Goal: Task Accomplishment & Management: Manage account settings

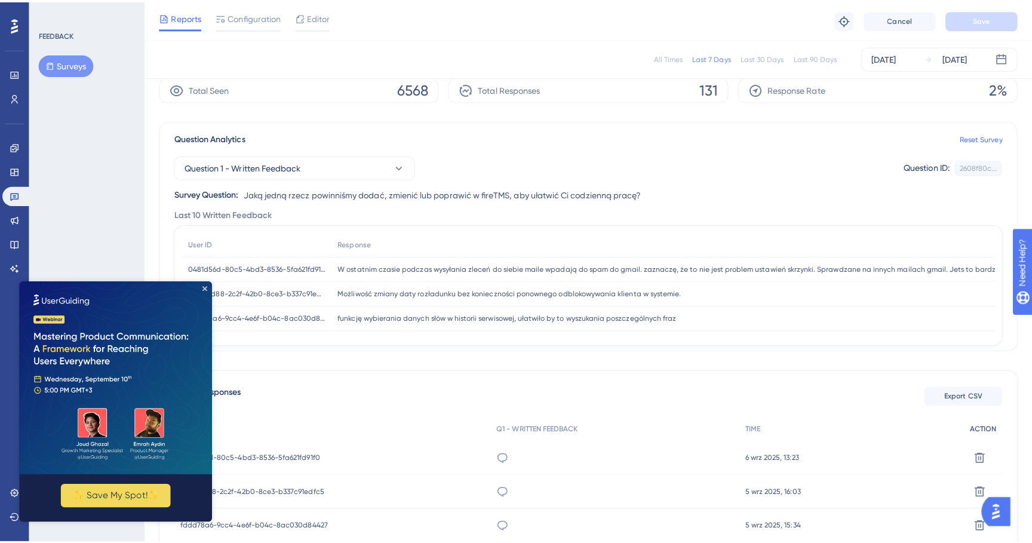
scroll to position [50, 0]
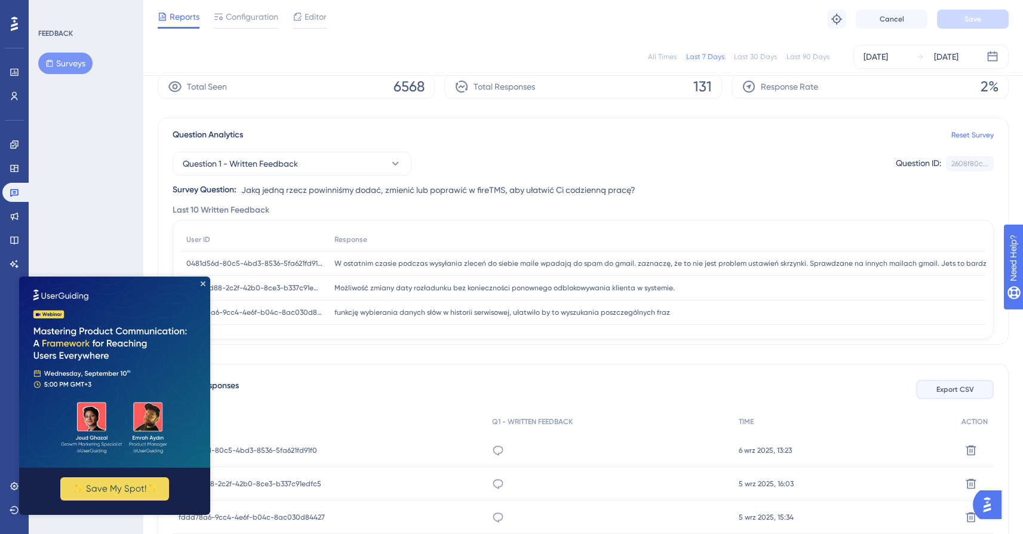
click at [954, 390] on span "Export CSV" at bounding box center [956, 390] width 38 height 10
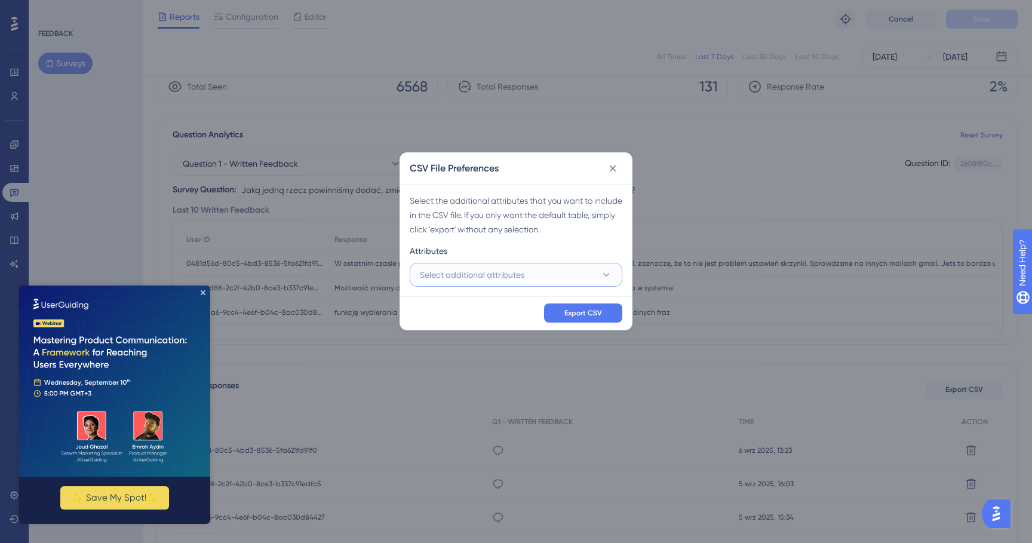
click at [596, 272] on button "Select additional attributes" at bounding box center [516, 275] width 213 height 24
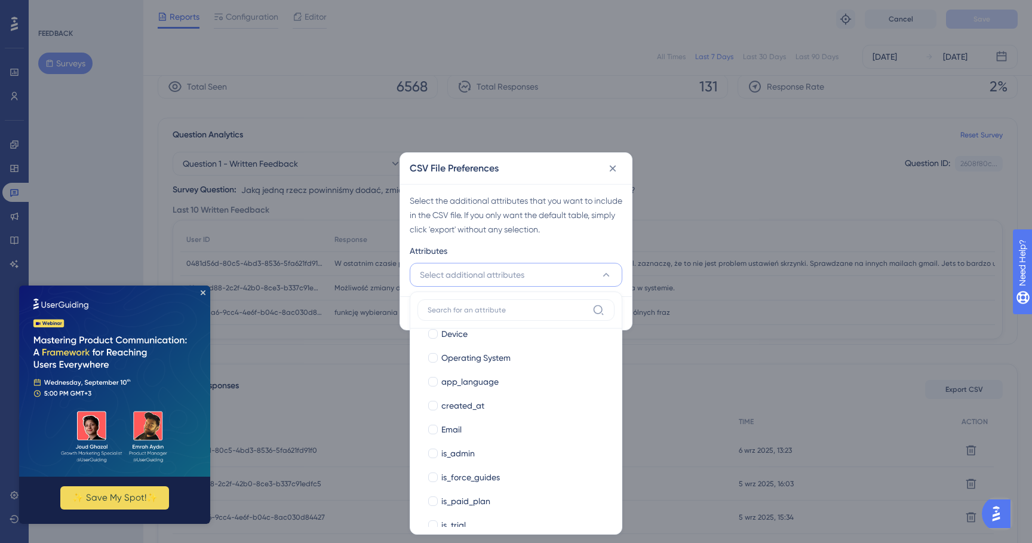
scroll to position [293, 0]
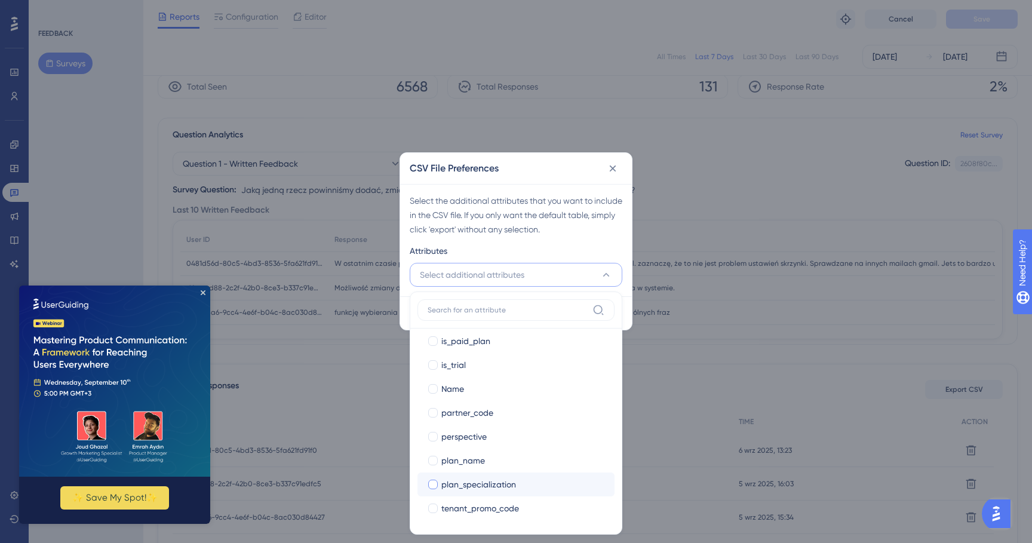
click at [436, 482] on div at bounding box center [433, 485] width 10 height 10
checkbox input "true"
click at [435, 457] on div at bounding box center [433, 461] width 10 height 10
checkbox input "true"
click at [429, 508] on div at bounding box center [433, 509] width 10 height 10
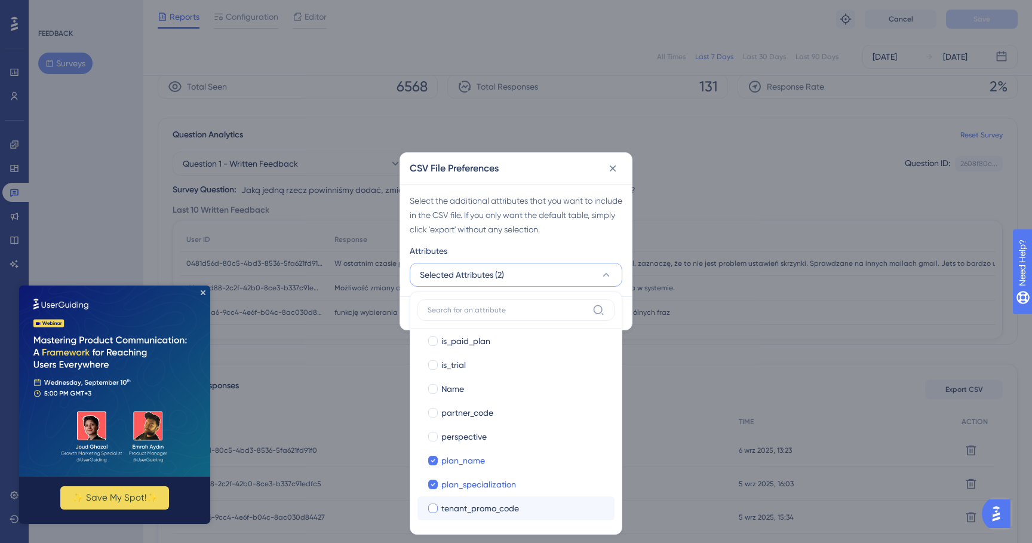
checkbox input "true"
click at [433, 431] on div at bounding box center [433, 437] width 12 height 12
checkbox input "true"
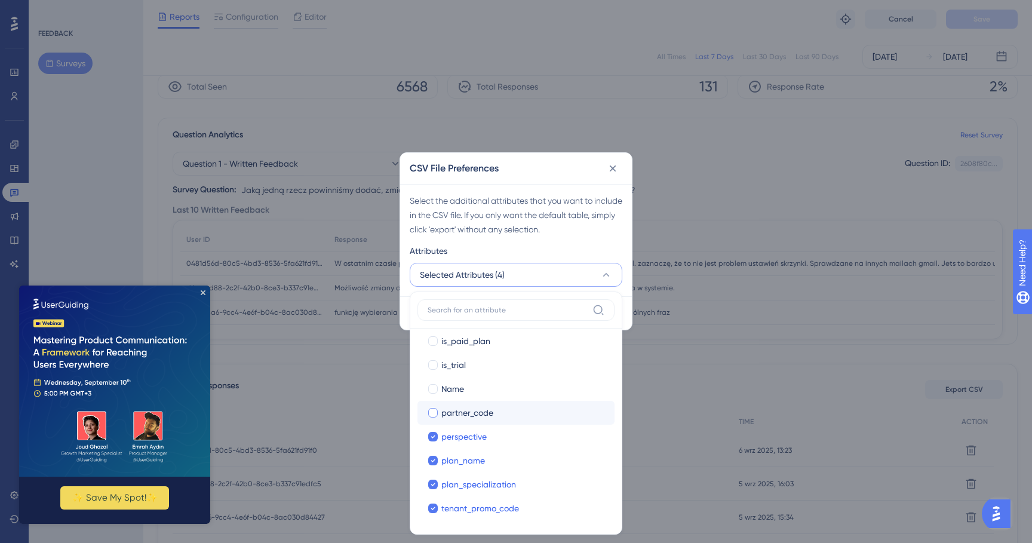
click at [432, 413] on div at bounding box center [433, 413] width 10 height 10
checkbox input "true"
click at [432, 391] on div at bounding box center [433, 389] width 10 height 10
checkbox input "true"
click at [434, 364] on div at bounding box center [433, 365] width 10 height 10
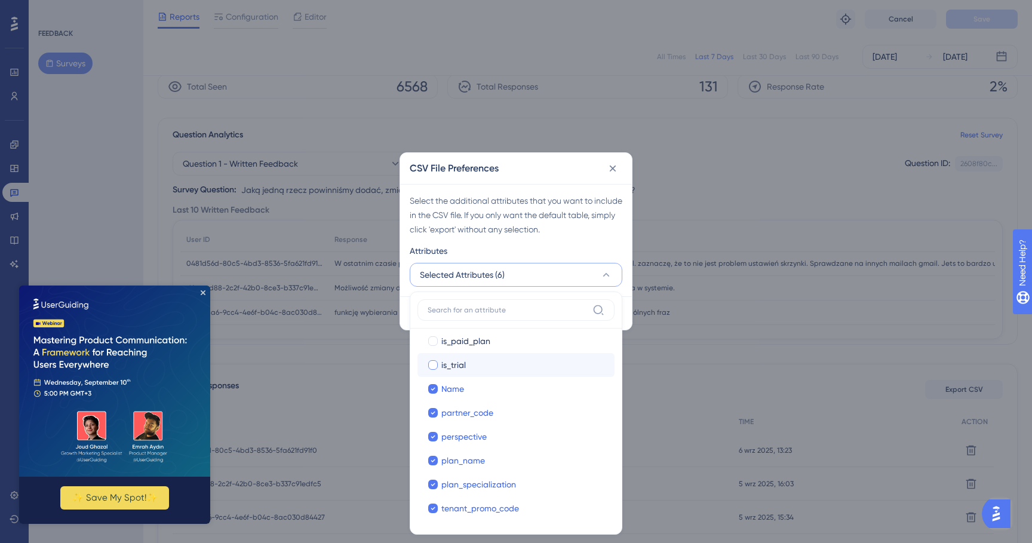
checkbox input "true"
click at [436, 346] on label "is_paid_plan" at bounding box center [516, 341] width 178 height 14
checkbox input "true"
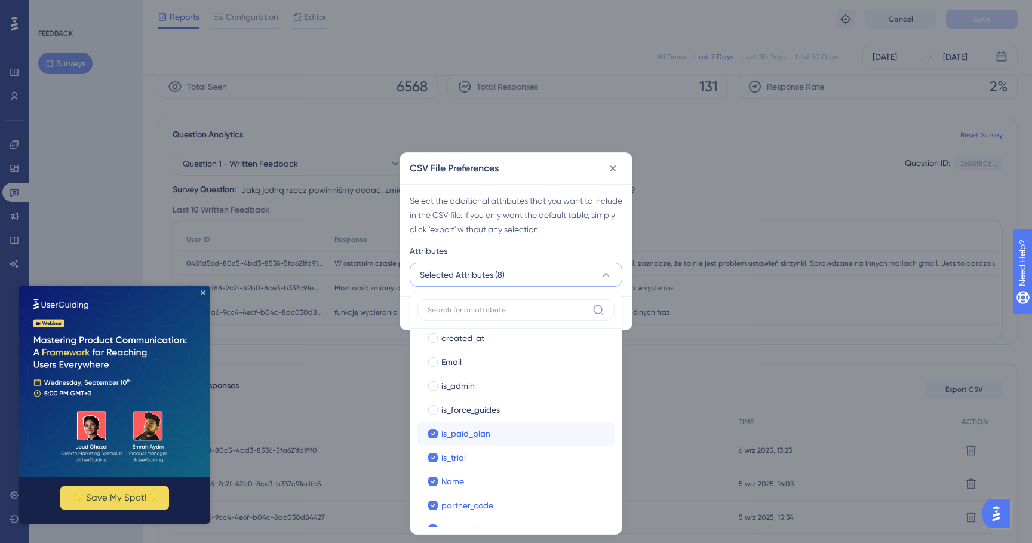
scroll to position [198, 0]
click at [433, 390] on div at bounding box center [433, 389] width 10 height 10
checkbox input "true"
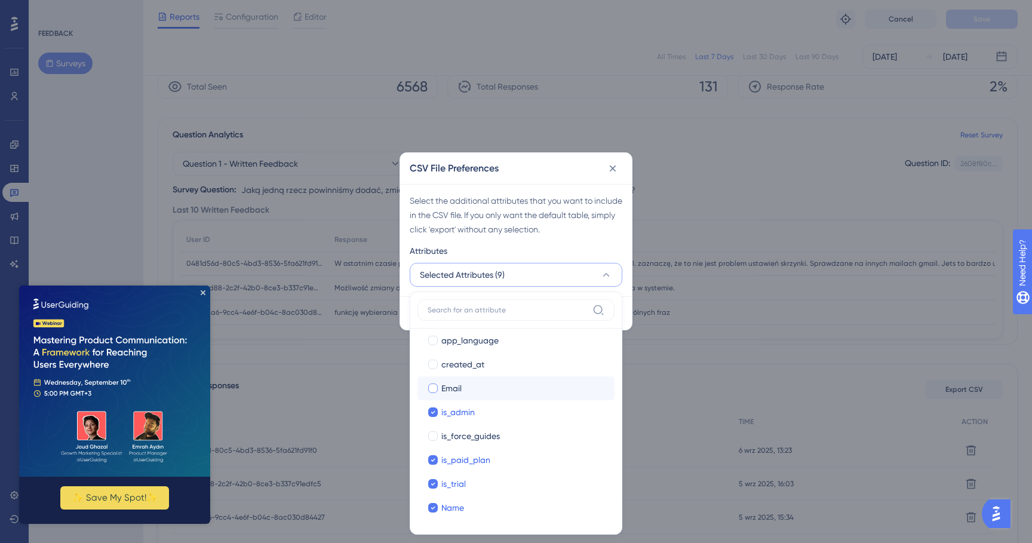
click at [433, 387] on div at bounding box center [433, 389] width 10 height 10
checkbox input "true"
click at [433, 391] on div at bounding box center [433, 391] width 10 height 10
checkbox input "true"
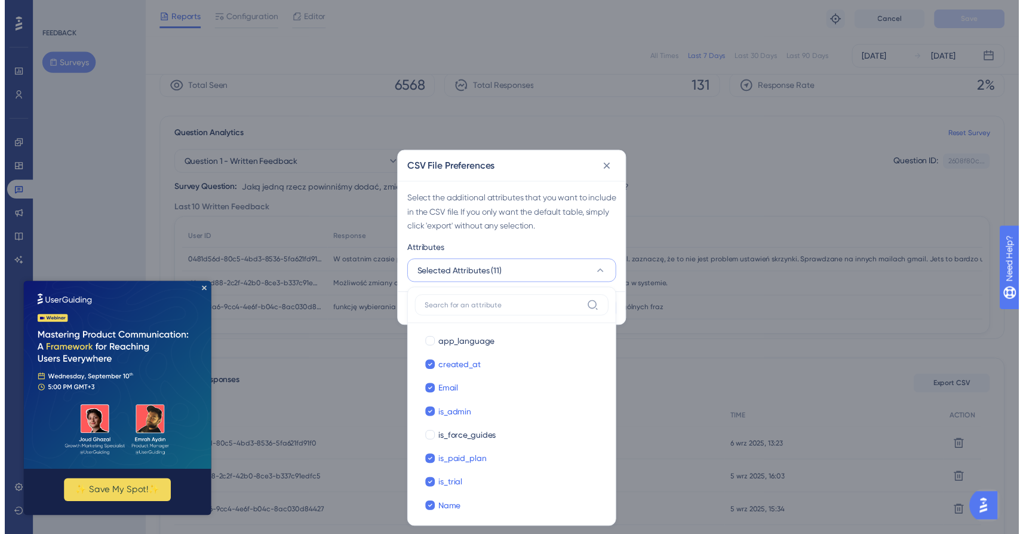
scroll to position [293, 0]
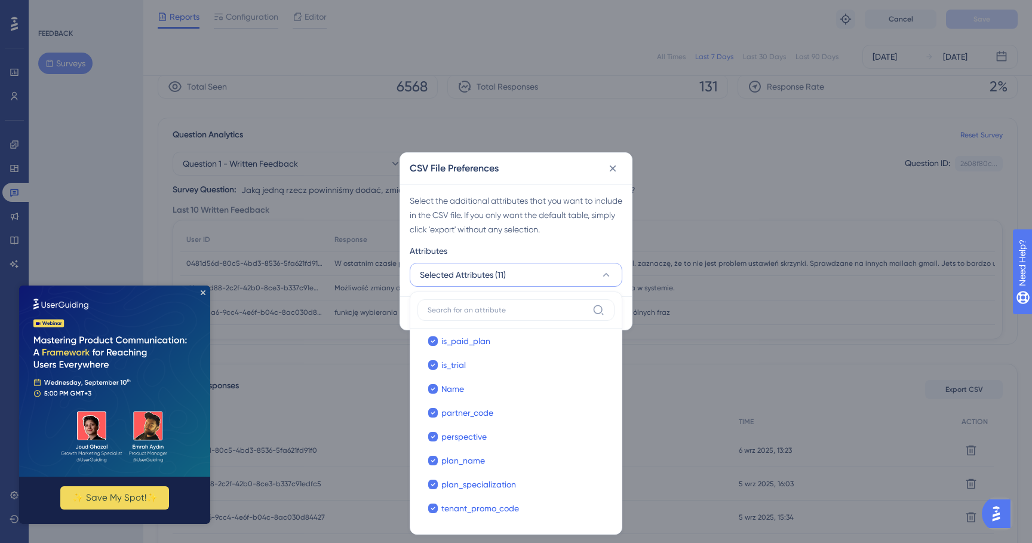
click at [596, 239] on div "Select the additional attributes that you want to include in the CSV file. If y…" at bounding box center [516, 240] width 232 height 112
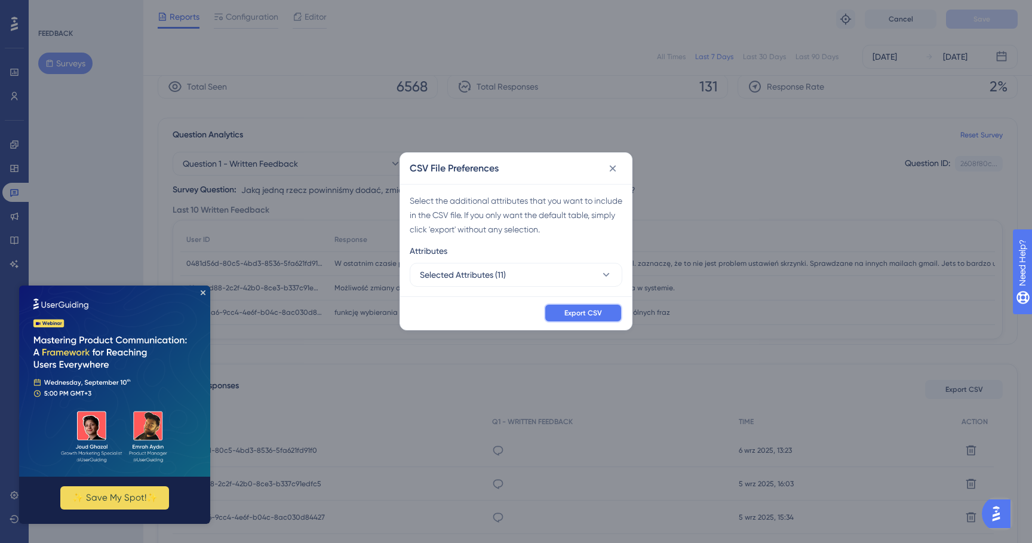
click at [588, 315] on span "Export CSV" at bounding box center [584, 313] width 38 height 10
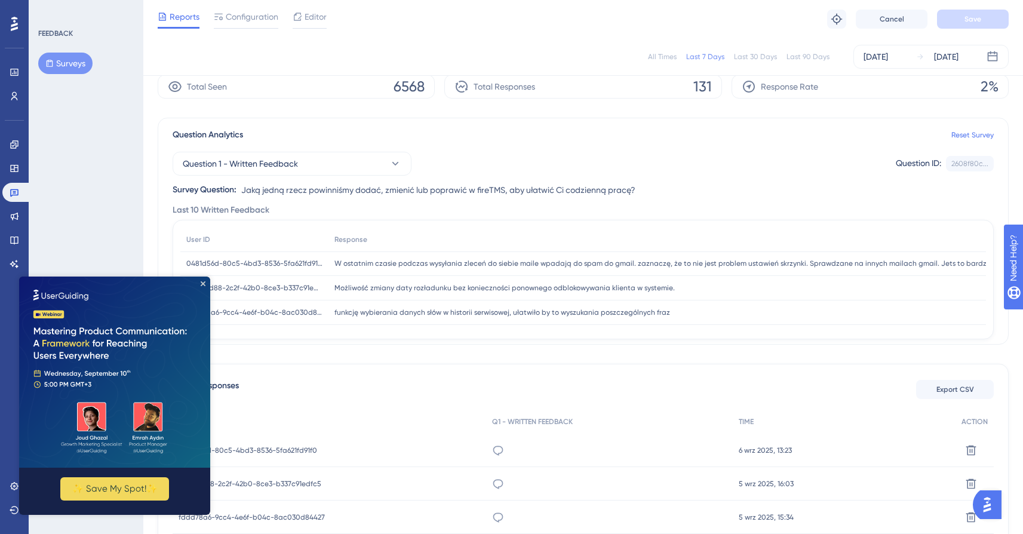
click at [197, 286] on img at bounding box center [114, 372] width 191 height 191
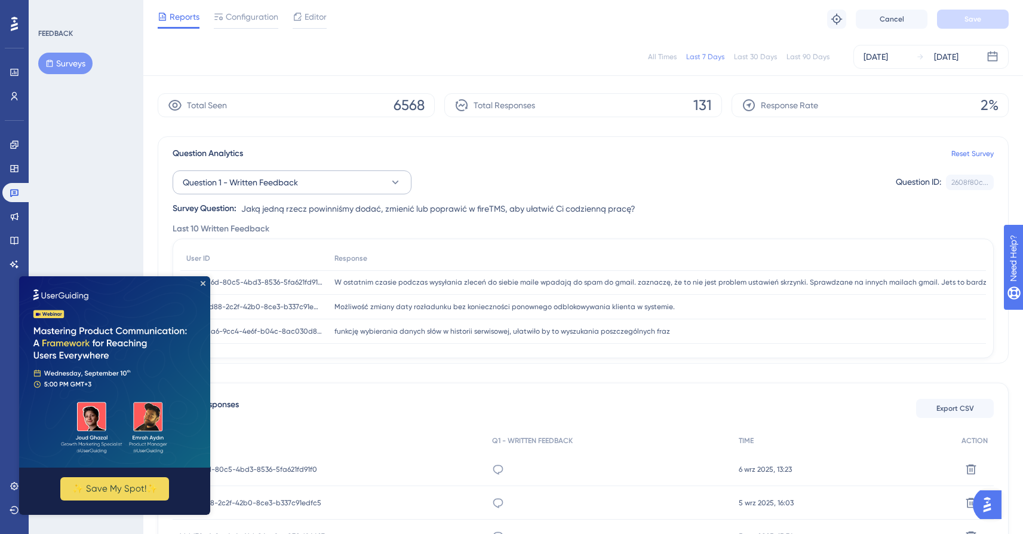
scroll to position [0, 0]
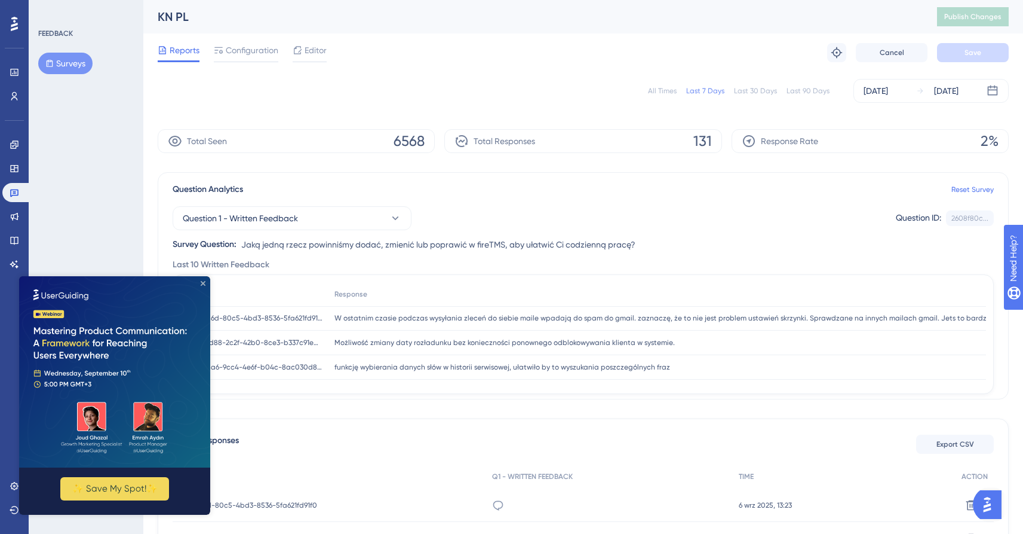
click at [204, 283] on icon "Close Preview" at bounding box center [203, 283] width 5 height 5
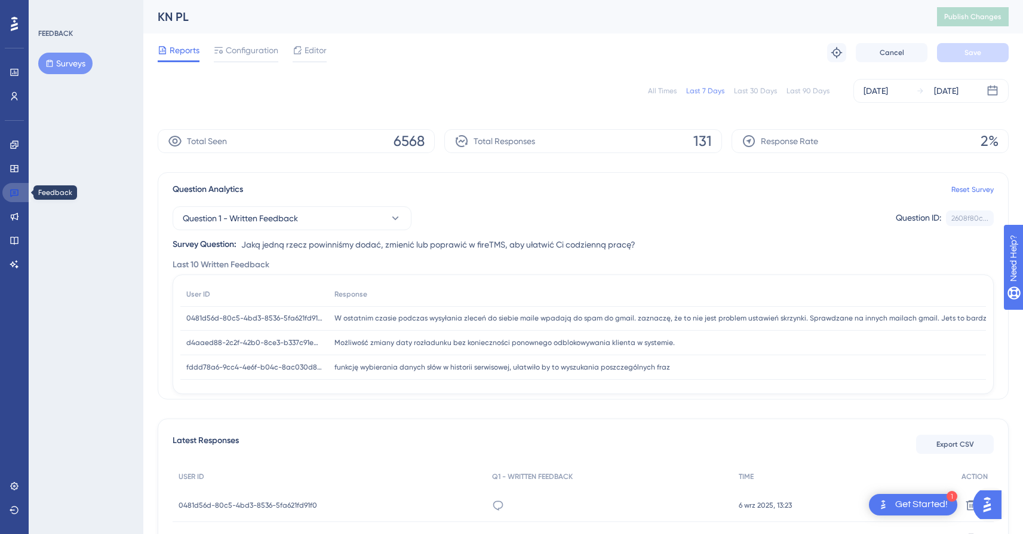
click at [16, 191] on icon at bounding box center [15, 193] width 10 height 10
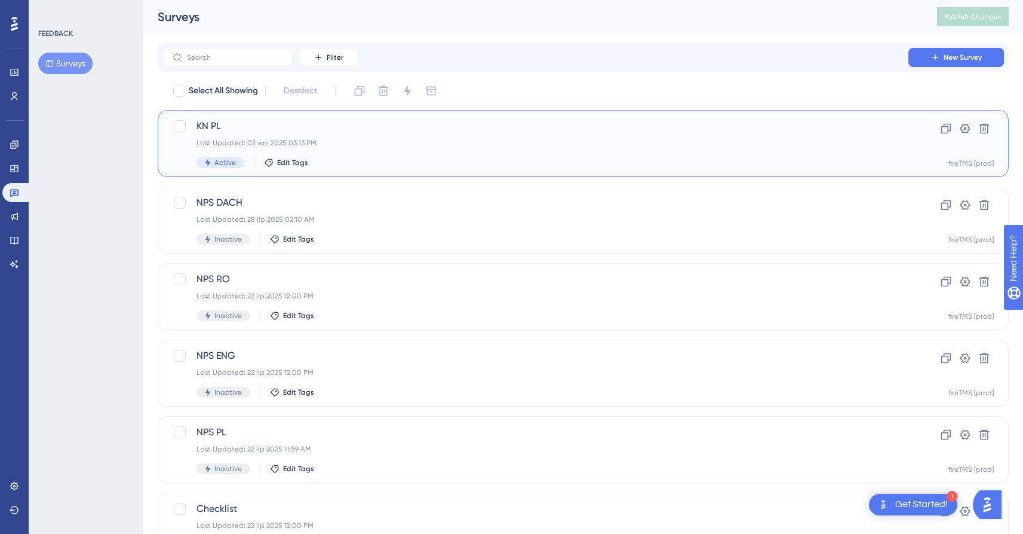
click at [214, 164] on div "Active" at bounding box center [221, 162] width 48 height 11
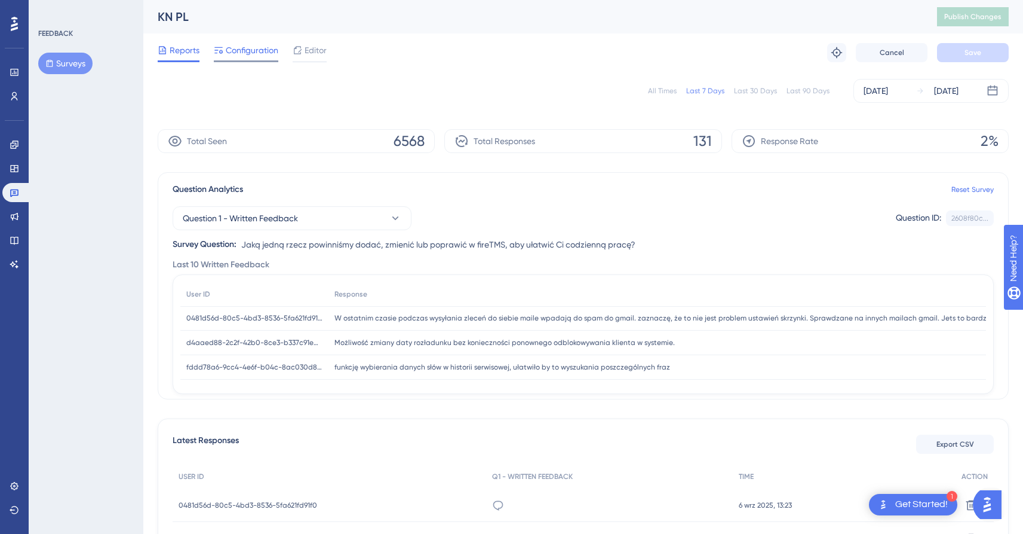
click at [229, 50] on span "Configuration" at bounding box center [252, 50] width 53 height 14
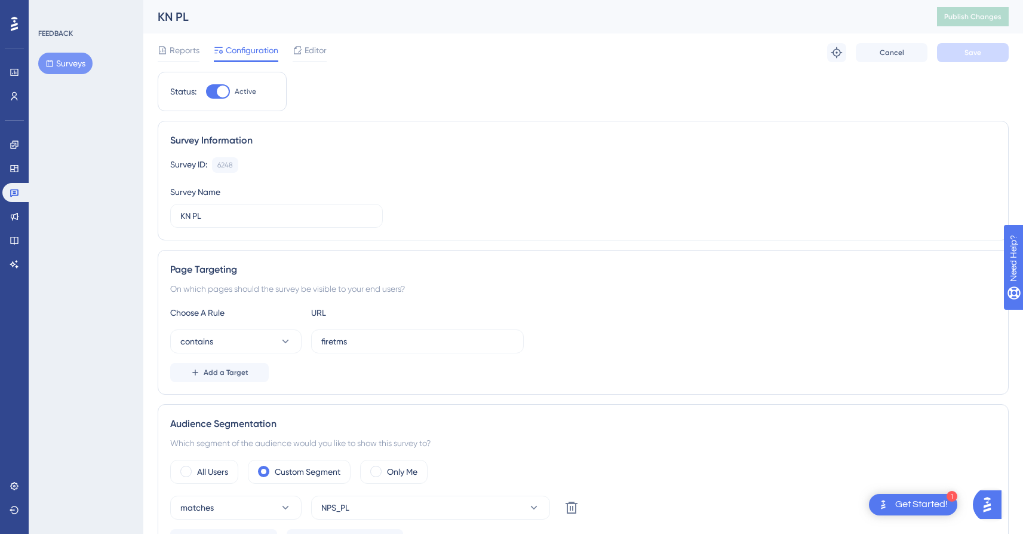
click at [222, 92] on div at bounding box center [223, 91] width 12 height 12
click at [206, 92] on input "Active" at bounding box center [206, 91] width 1 height 1
checkbox input "false"
click at [976, 57] on span "Save" at bounding box center [973, 53] width 17 height 10
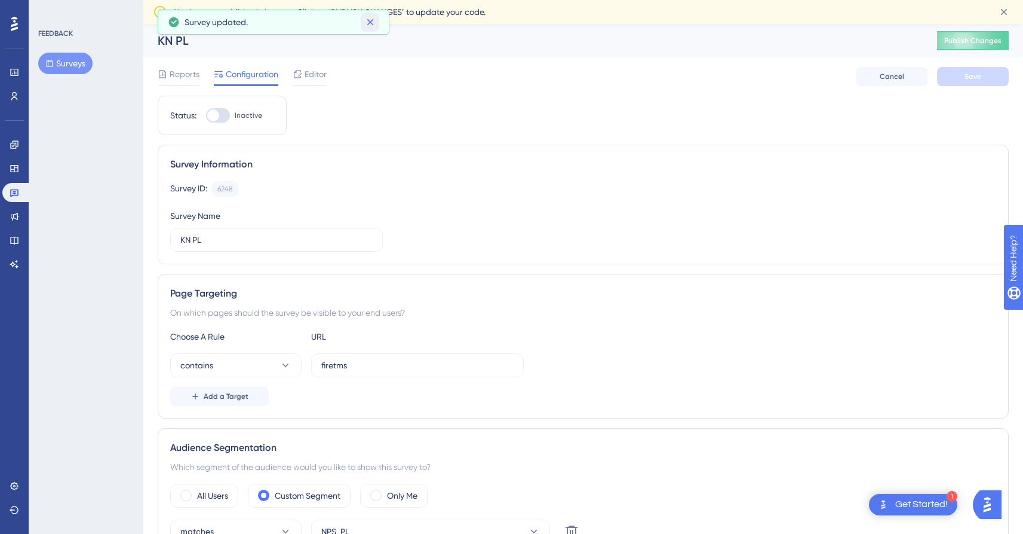
click at [372, 22] on icon at bounding box center [370, 22] width 12 height 12
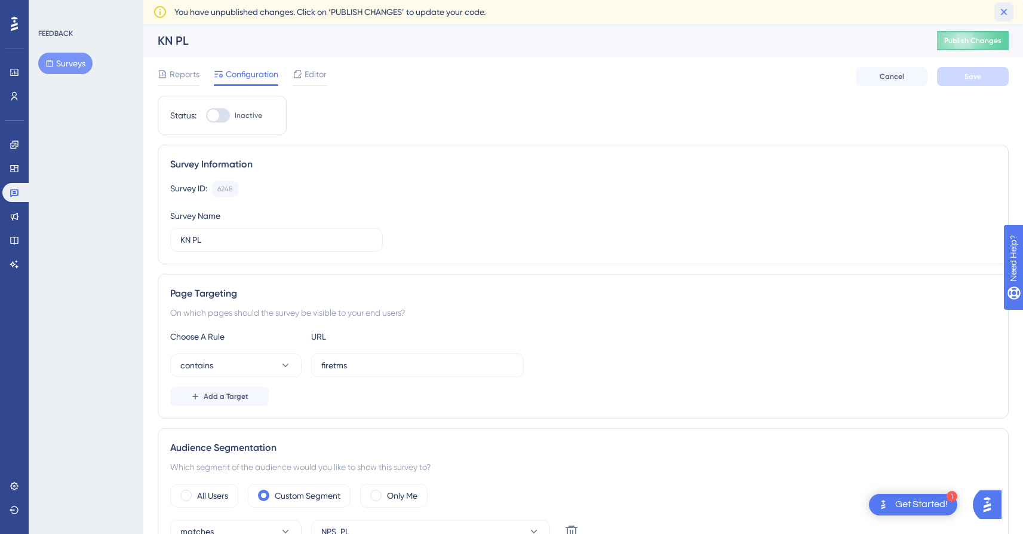
click at [1007, 11] on icon at bounding box center [1004, 12] width 12 height 12
